Goal: Participate in discussion: Engage in conversation with other users on a specific topic

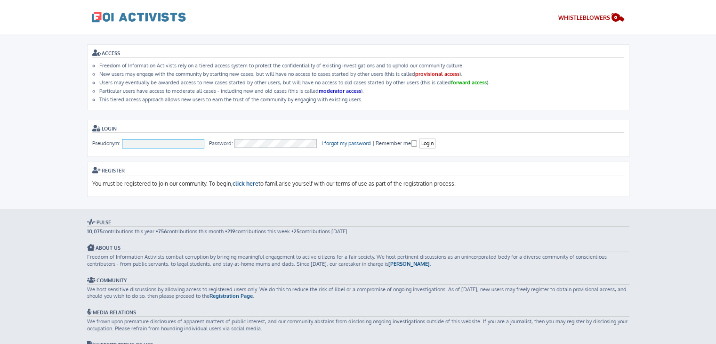
click at [171, 139] on input "Pseudonym:" at bounding box center [163, 143] width 83 height 9
type input "[PERSON_NAME]"
click at [171, 139] on input "[PERSON_NAME]" at bounding box center [163, 143] width 83 height 9
click at [284, 116] on div "ACCESS Freedom of Information Activists rely on a tiered access system to prote…" at bounding box center [358, 120] width 542 height 152
click at [424, 142] on input "Login" at bounding box center [427, 143] width 16 height 10
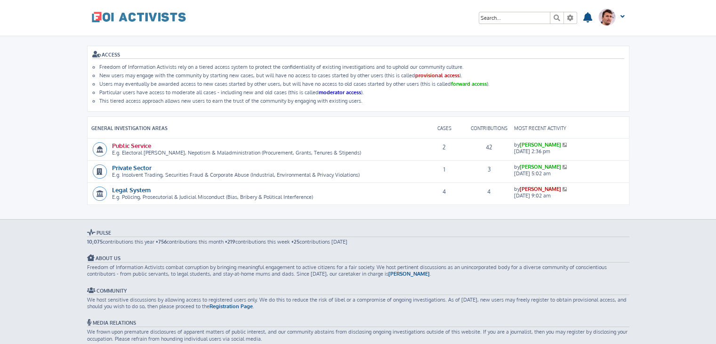
click at [133, 143] on link "Public Service" at bounding box center [131, 145] width 39 height 8
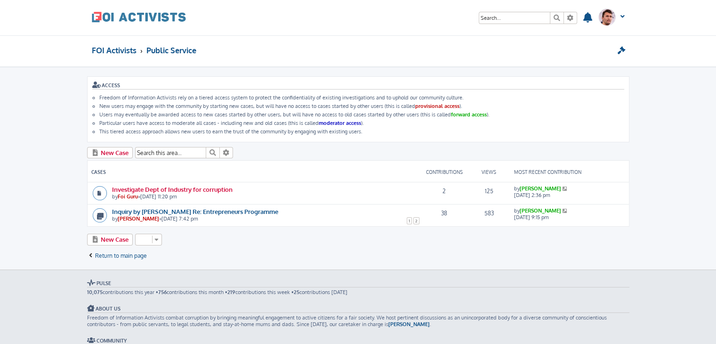
click at [221, 187] on link "Investigate Dept of Industry for corruption" at bounding box center [172, 189] width 120 height 8
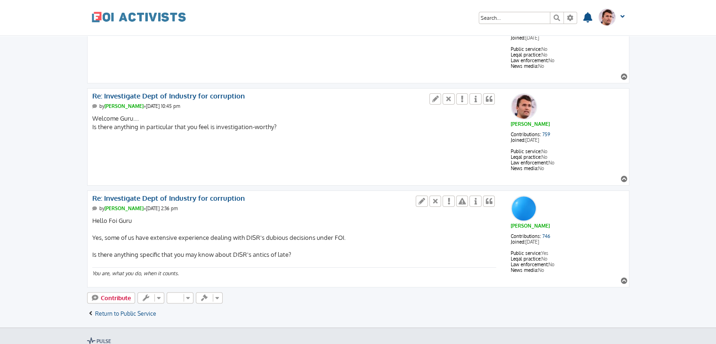
scroll to position [173, 0]
click at [546, 233] on link "746" at bounding box center [546, 236] width 8 height 6
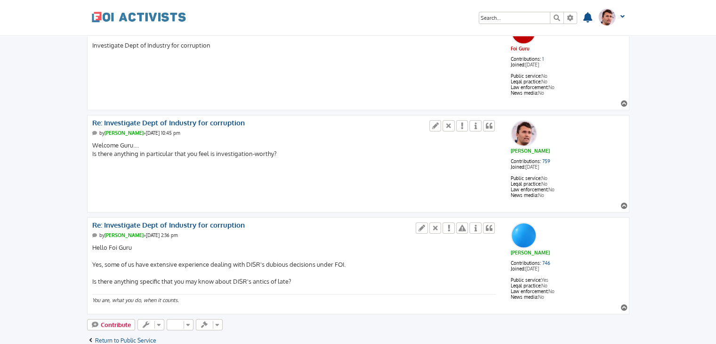
scroll to position [143, 0]
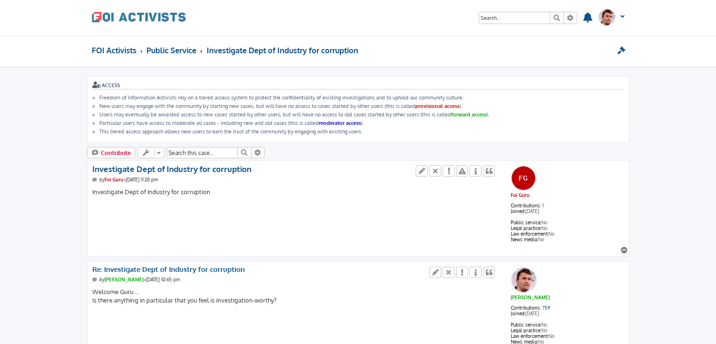
scroll to position [143, 0]
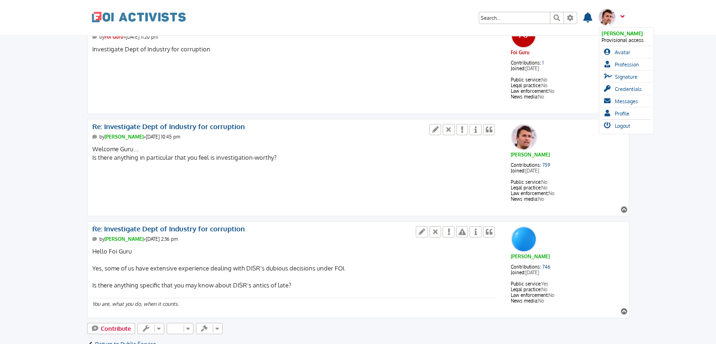
click at [623, 18] on span at bounding box center [620, 20] width 7 height 10
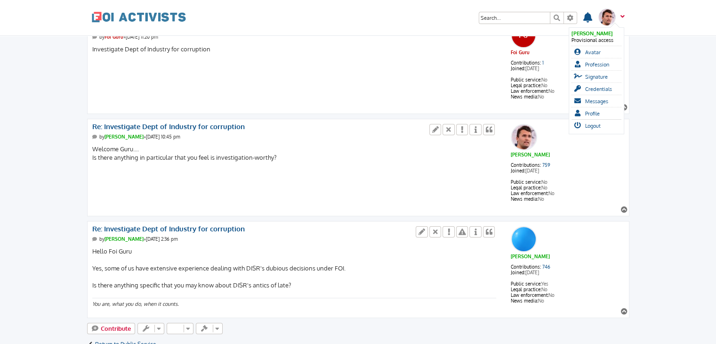
click at [623, 18] on span at bounding box center [620, 20] width 7 height 10
click at [598, 122] on span "Logout" at bounding box center [593, 125] width 16 height 7
